Goal: Information Seeking & Learning: Learn about a topic

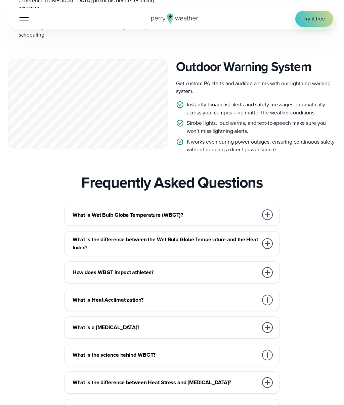
scroll to position [1848, 0]
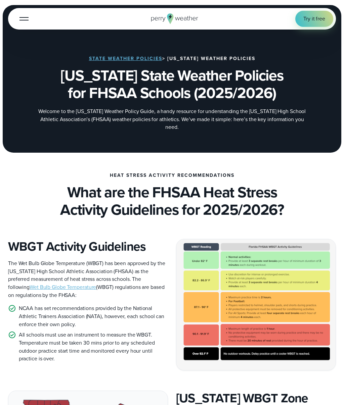
click at [100, 91] on h1 "Florida State Weather Policies for FHSAA Schools (2025/2026)" at bounding box center [172, 85] width 328 height 36
click at [113, 59] on link "State Weather Policies" at bounding box center [125, 58] width 73 height 7
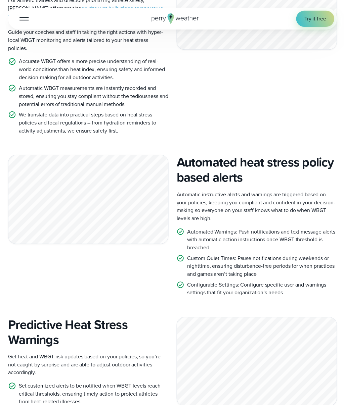
scroll to position [892, 0]
click at [120, 193] on div at bounding box center [88, 198] width 160 height 89
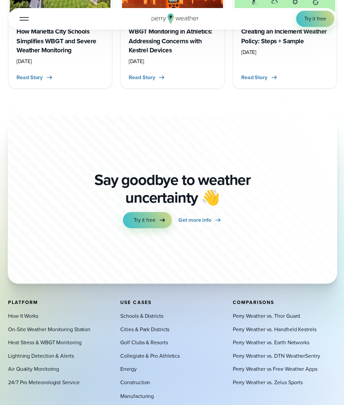
scroll to position [2760, 0]
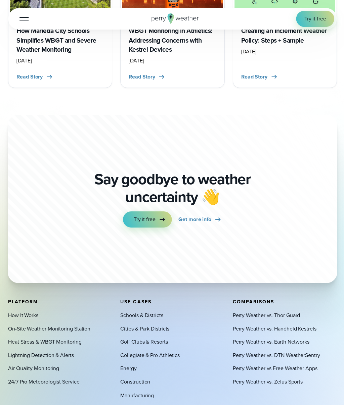
click at [70, 351] on link "Lightning Detection & Alerts" at bounding box center [40, 355] width 65 height 8
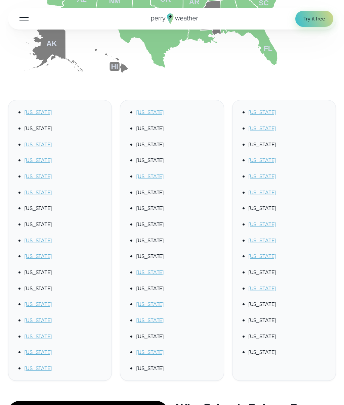
scroll to position [380, 0]
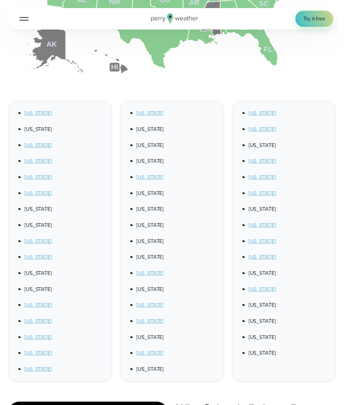
click at [30, 242] on link "Florida" at bounding box center [38, 241] width 27 height 8
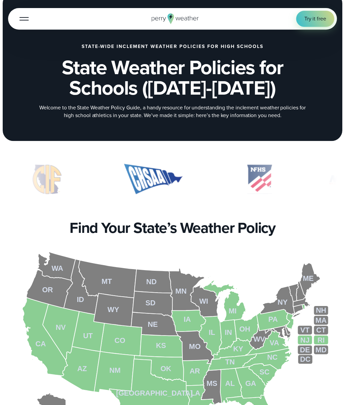
scroll to position [0, 0]
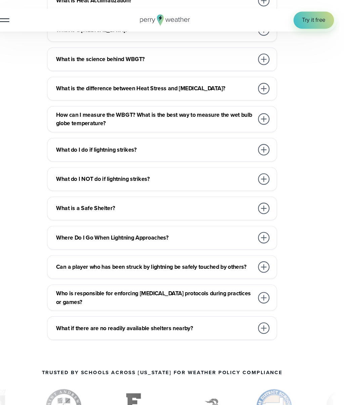
scroll to position [2146, 0]
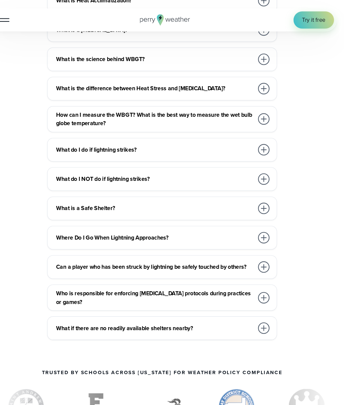
click at [108, 164] on h3 "What do I NOT do if lightning strikes?" at bounding box center [166, 168] width 186 height 8
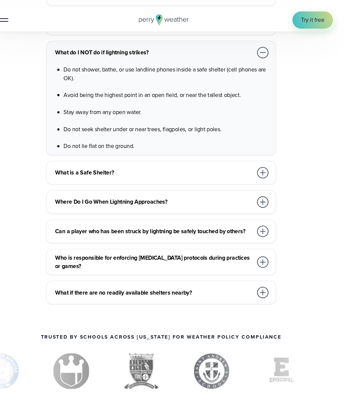
scroll to position [2266, 0]
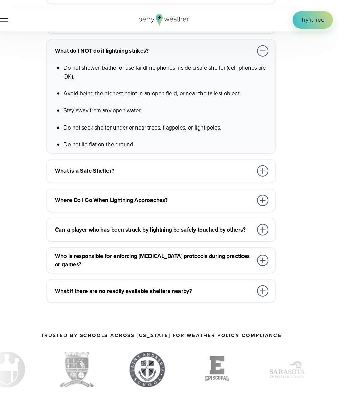
click at [129, 237] on h3 "Who is responsible for enforcing lightning safety protocols during practices or…" at bounding box center [166, 245] width 186 height 16
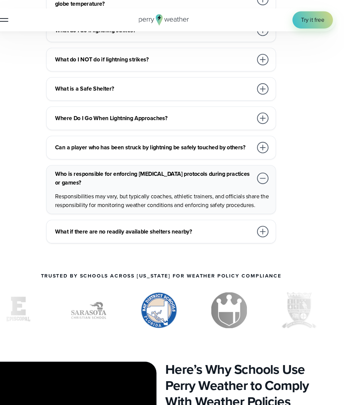
click at [142, 214] on h3 "What if there are no readily available shelters nearby?" at bounding box center [166, 218] width 186 height 8
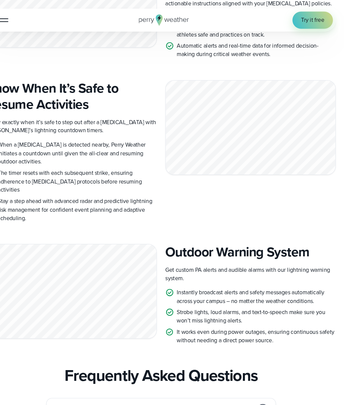
scroll to position [1662, 0]
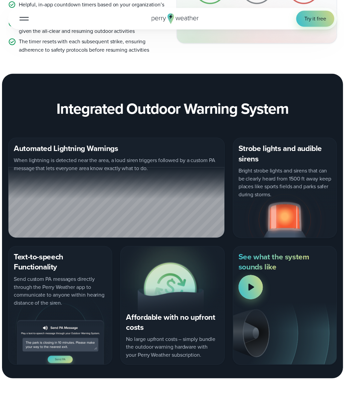
scroll to position [693, 0]
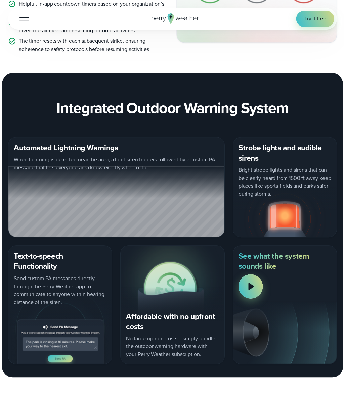
click at [255, 279] on div at bounding box center [250, 286] width 24 height 24
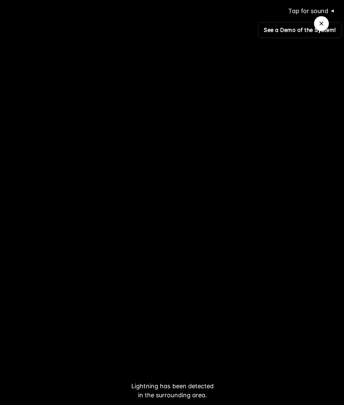
click at [173, 161] on div at bounding box center [172, 202] width 344 height 405
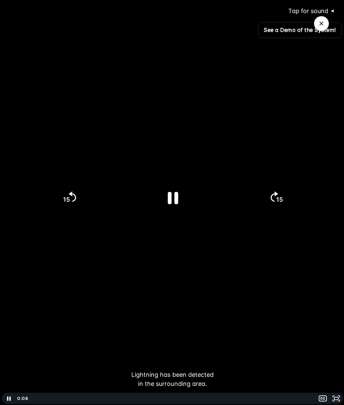
click at [168, 204] on icon "Pause" at bounding box center [172, 197] width 10 height 12
click at [171, 204] on icon "Play Video" at bounding box center [172, 196] width 10 height 13
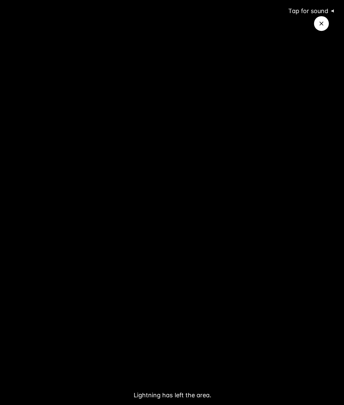
click at [324, 23] on button "Close Video" at bounding box center [320, 23] width 15 height 15
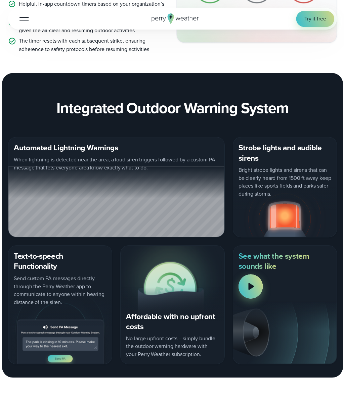
click at [244, 283] on button "Tap for sound @keyframes VOLUME_SMALL_WAVE_FLASH { 0% { opacity: 0; } 33% { opa…" at bounding box center [250, 284] width 16 height 12
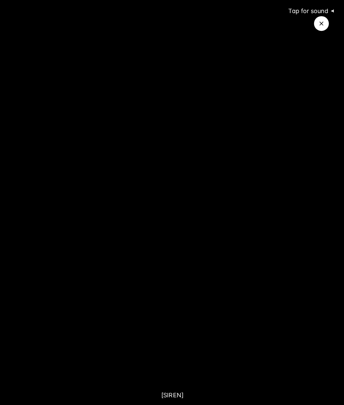
click at [331, 12] on icon "@keyframes VOLUME_SMALL_WAVE_FLASH { 0% { opacity: 0; } 33% { opacity: 1; } 66%…" at bounding box center [333, 11] width 12 height 12
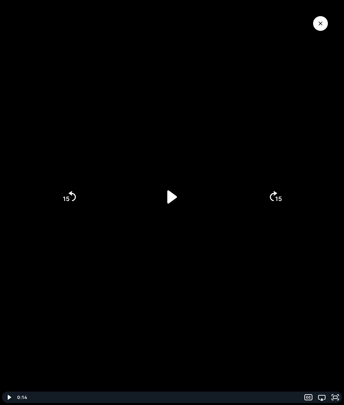
scroll to position [726, 0]
